Goal: Information Seeking & Learning: Find specific fact

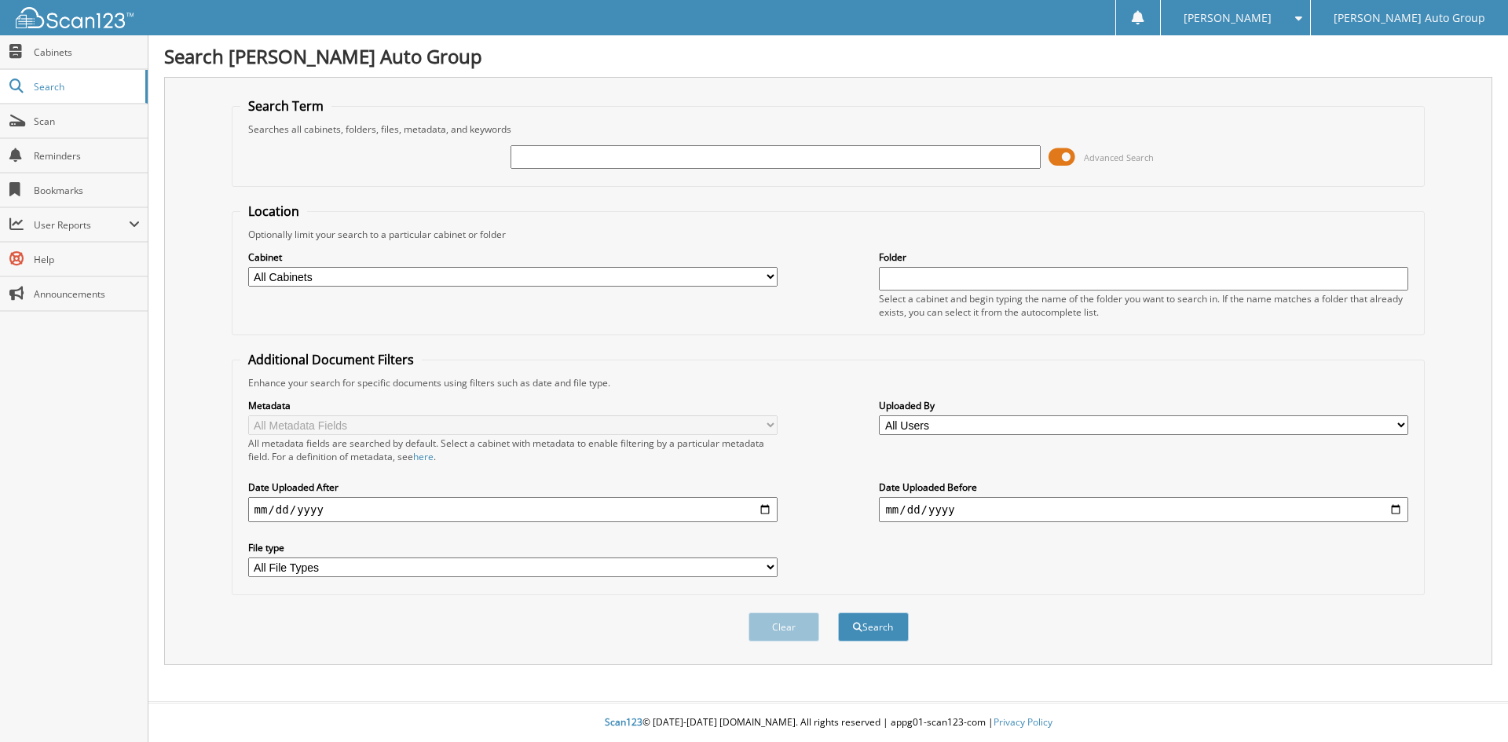
click at [640, 157] on input "text" at bounding box center [774, 157] width 529 height 24
type input "SZ325600G"
click at [838, 612] on button "Search" at bounding box center [873, 626] width 71 height 29
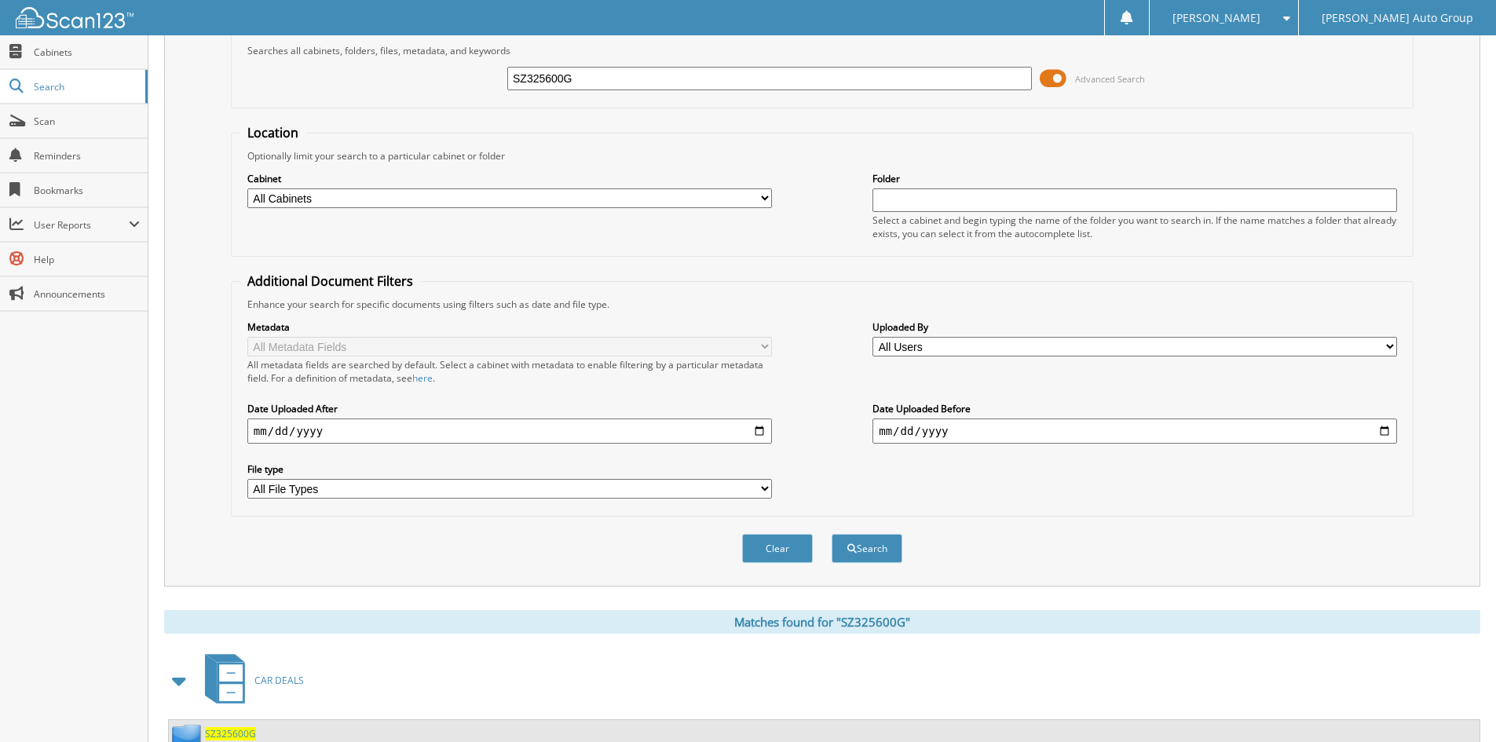
scroll to position [136, 0]
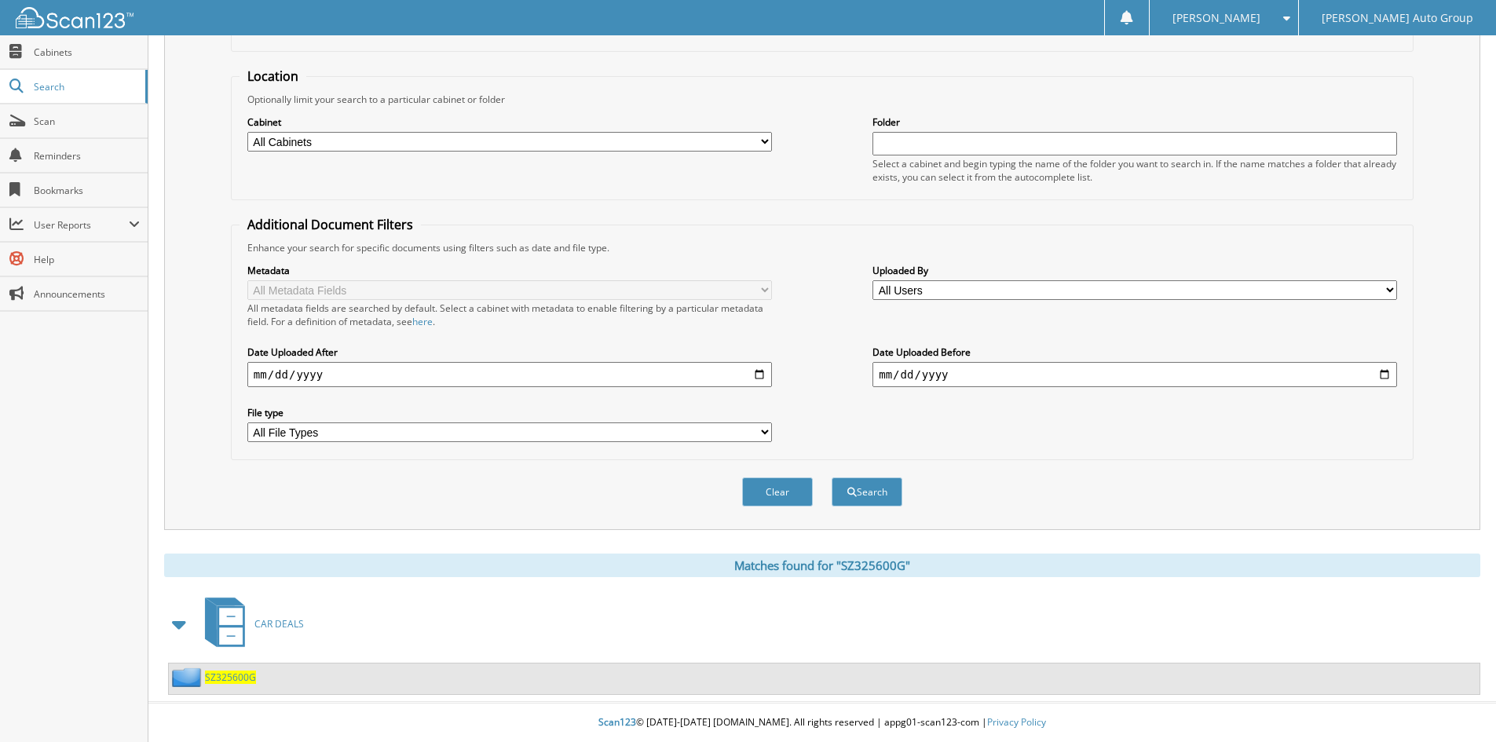
click at [230, 680] on span "SZ325600G" at bounding box center [230, 677] width 51 height 13
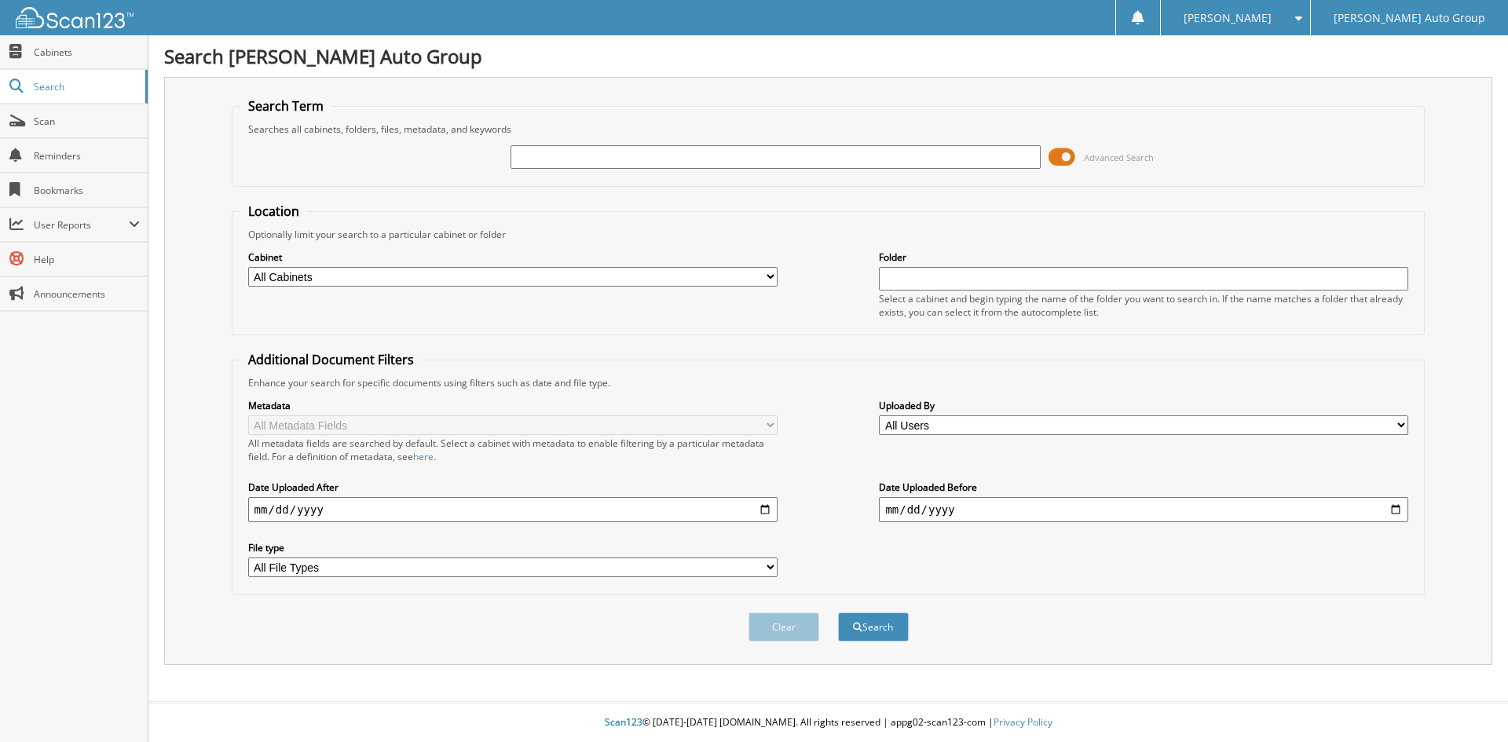
click at [682, 157] on input "text" at bounding box center [774, 157] width 529 height 24
type input "SZ325600G"
click at [838, 612] on button "Search" at bounding box center [873, 626] width 71 height 29
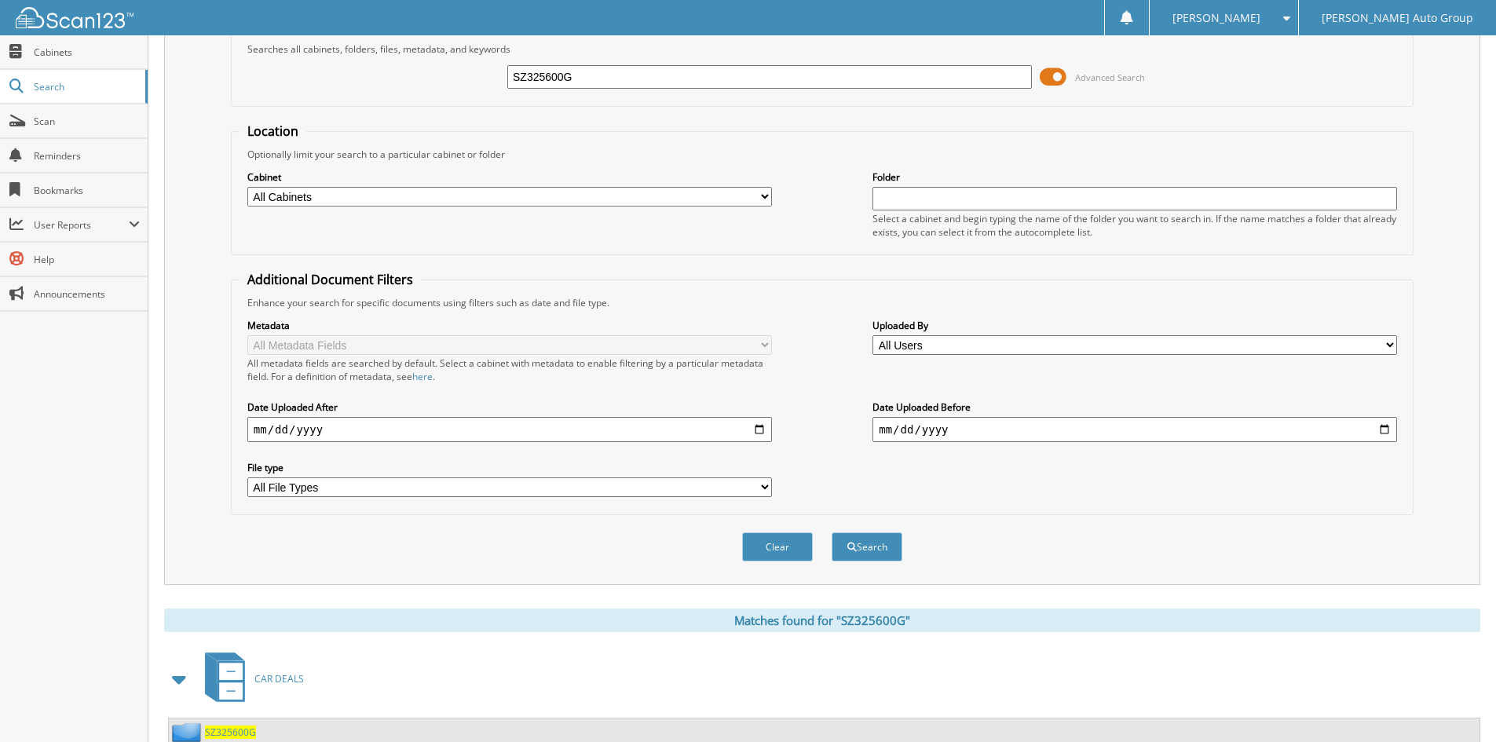
scroll to position [136, 0]
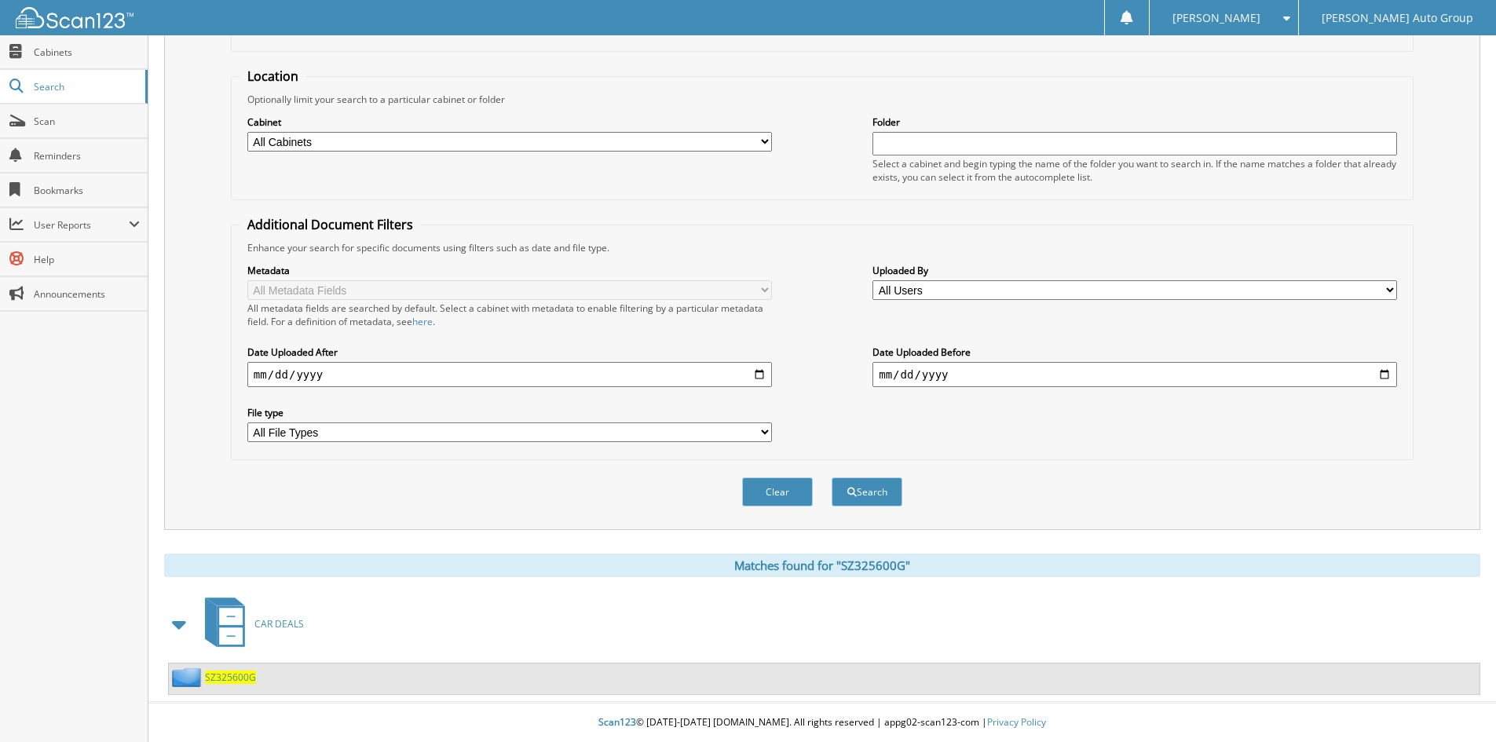
click at [219, 677] on span "SZ325600G" at bounding box center [230, 677] width 51 height 13
